Goal: Complete application form

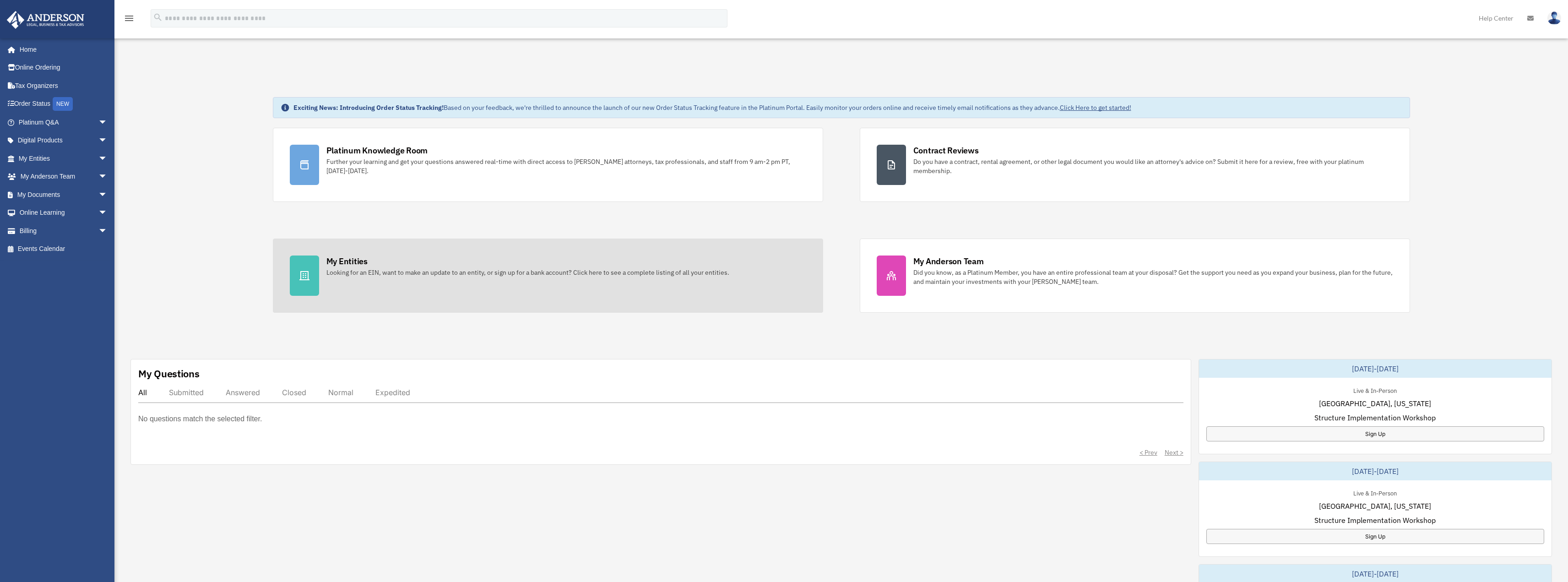
click at [349, 271] on div "Looking for an EIN, want to make an update to an entity, or sign up for a bank …" at bounding box center [528, 272] width 403 height 9
click at [299, 269] on div at bounding box center [304, 275] width 29 height 40
click at [392, 264] on div "My Entities Looking for an EIN, want to make an update to an entity, or sign up…" at bounding box center [566, 266] width 480 height 21
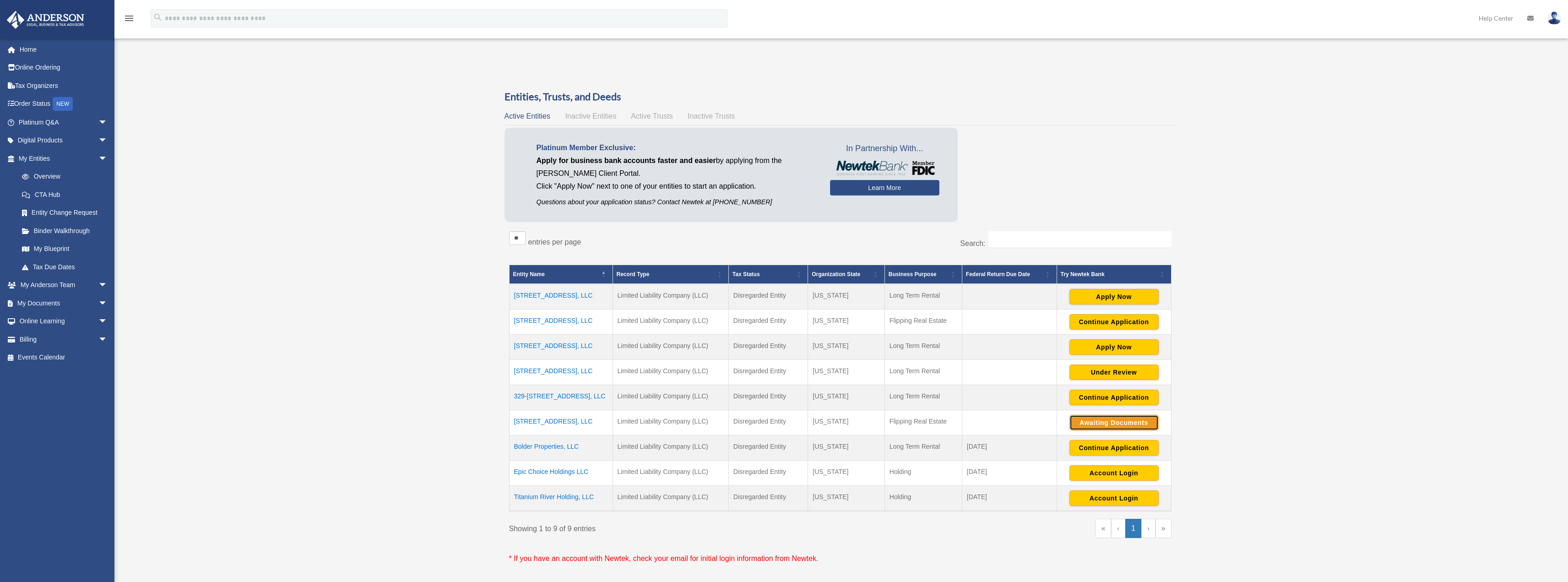
click at [1131, 422] on button "Awaiting Documents" at bounding box center [1113, 422] width 89 height 16
click at [1098, 322] on button "Continue Application" at bounding box center [1113, 322] width 89 height 16
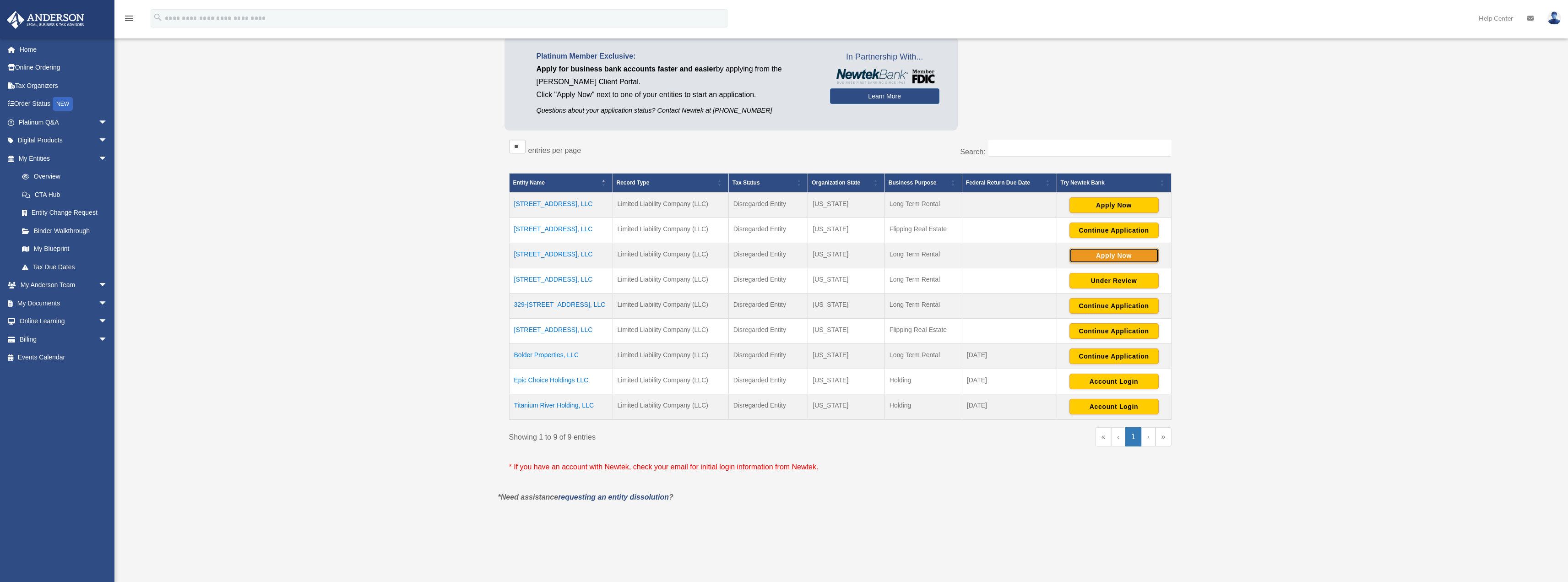
click at [1125, 253] on button "Apply Now" at bounding box center [1113, 256] width 89 height 16
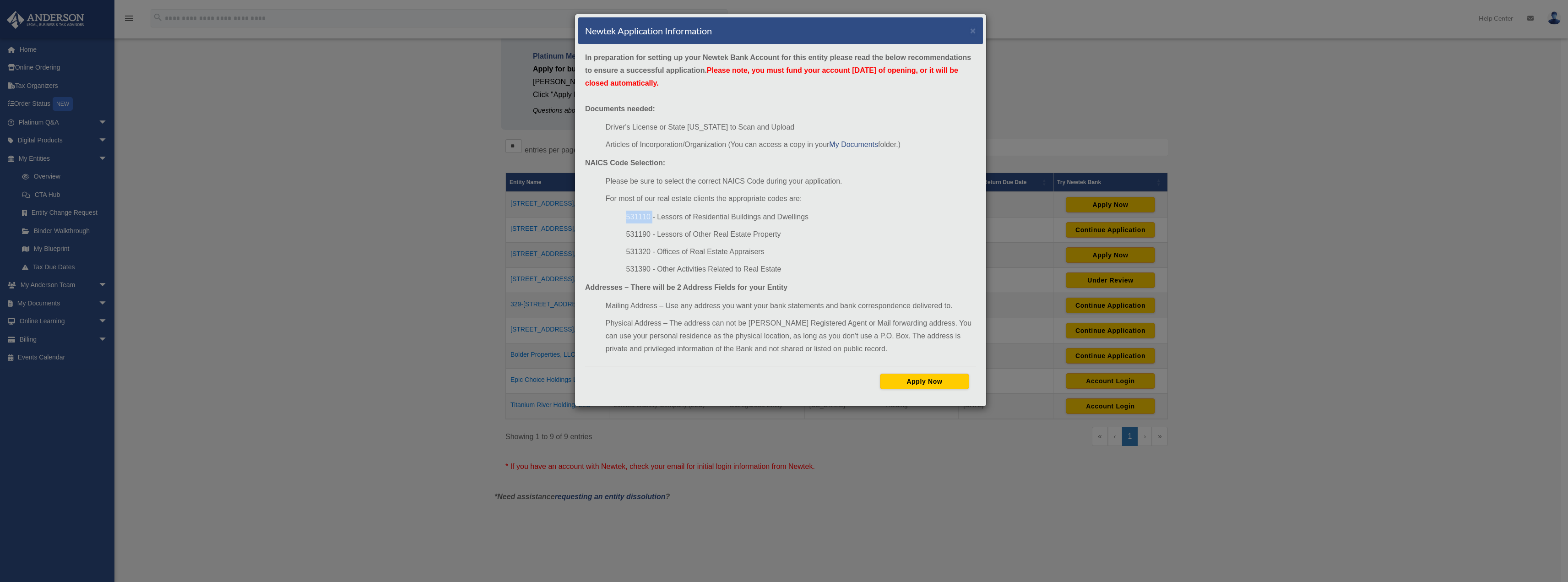
drag, startPoint x: 651, startPoint y: 216, endPoint x: 617, endPoint y: 213, distance: 34.1
click at [617, 213] on ul "531110 - Lessors of Residential Buildings and Dwellings 531190 - Lessors of Oth…" at bounding box center [791, 243] width 371 height 65
copy li "531110"
click at [943, 383] on button "Apply Now" at bounding box center [924, 381] width 89 height 16
